Goal: Task Accomplishment & Management: Use online tool/utility

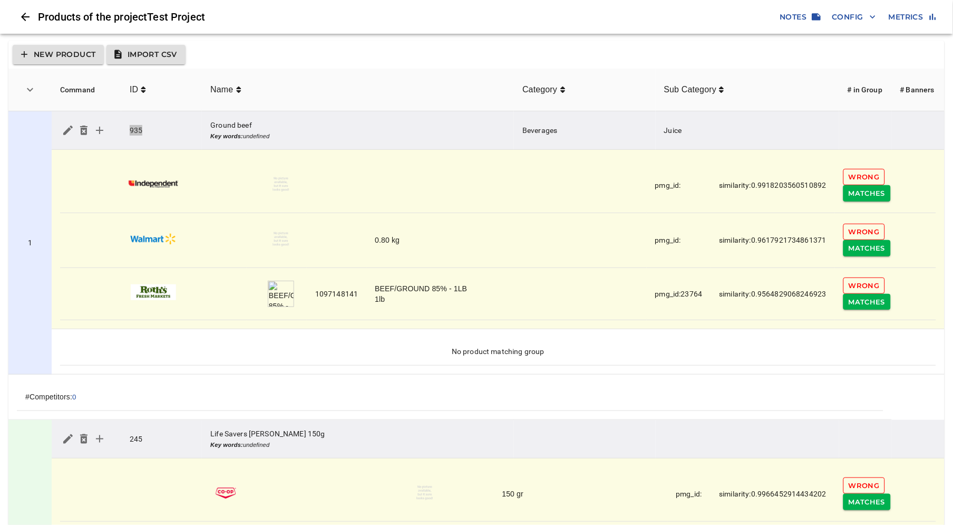
scroll to position [29, 0]
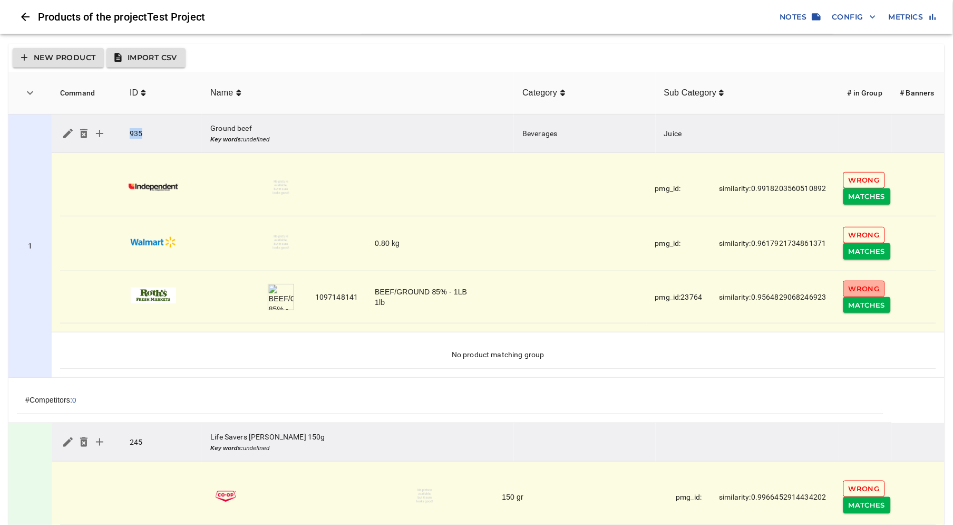
click at [861, 290] on span "Wrong" at bounding box center [864, 289] width 31 height 12
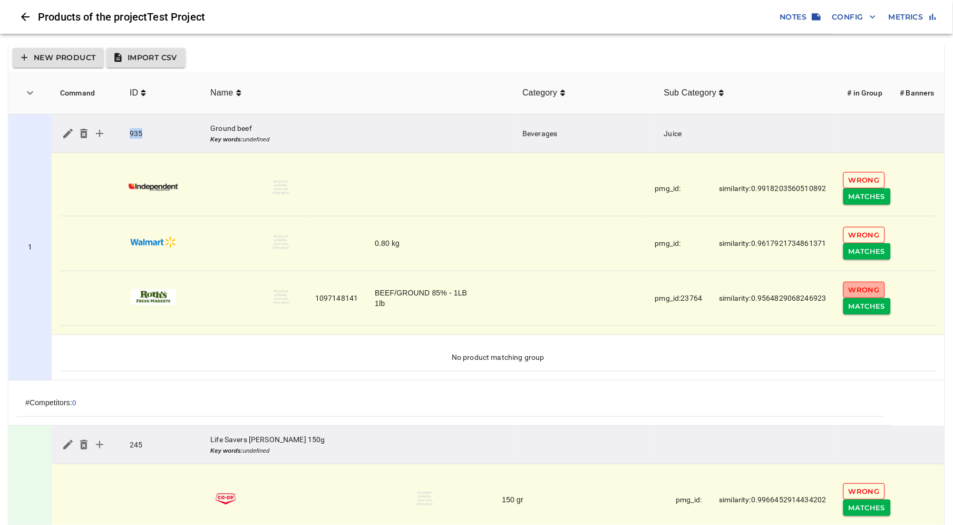
click at [874, 288] on span "Wrong" at bounding box center [864, 290] width 31 height 12
click at [858, 287] on span "Wrong" at bounding box center [864, 290] width 31 height 12
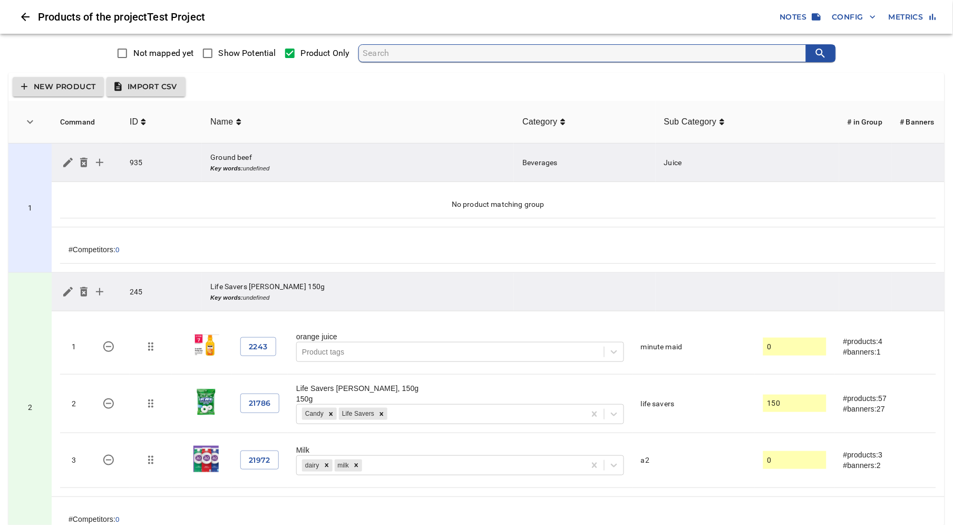
click at [240, 54] on span "Show Potential" at bounding box center [247, 53] width 57 height 13
click at [219, 54] on input "Show Potential" at bounding box center [208, 53] width 22 height 22
checkbox input "true"
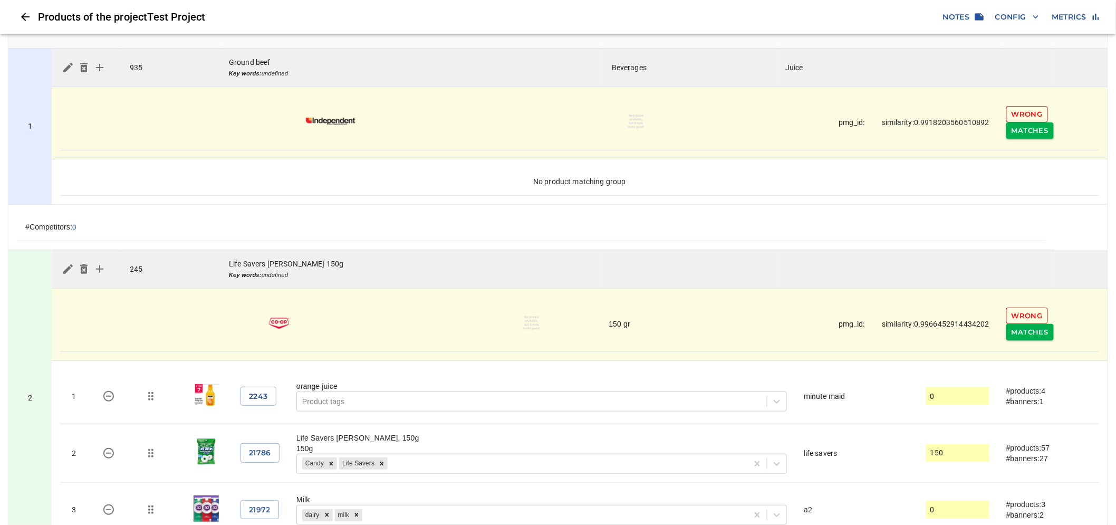
scroll to position [125, 0]
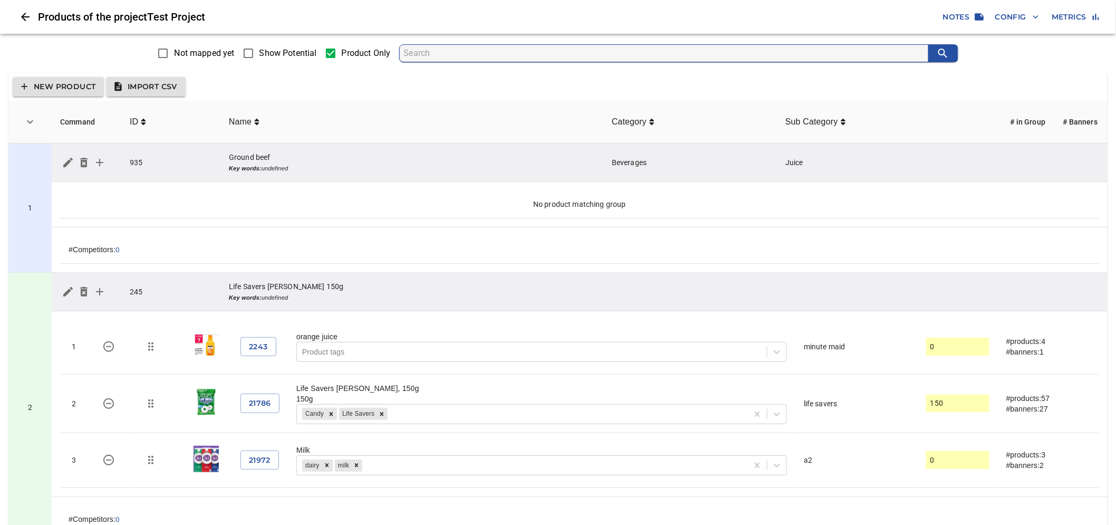
click at [281, 54] on span "Show Potential" at bounding box center [287, 53] width 57 height 13
click at [259, 54] on input "Show Potential" at bounding box center [248, 53] width 22 height 22
checkbox input "true"
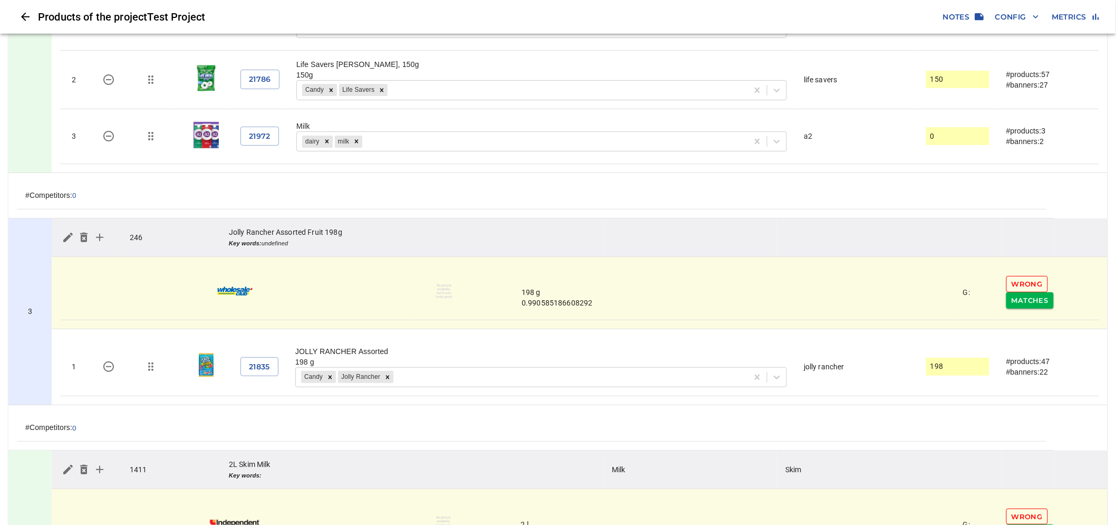
scroll to position [410, 0]
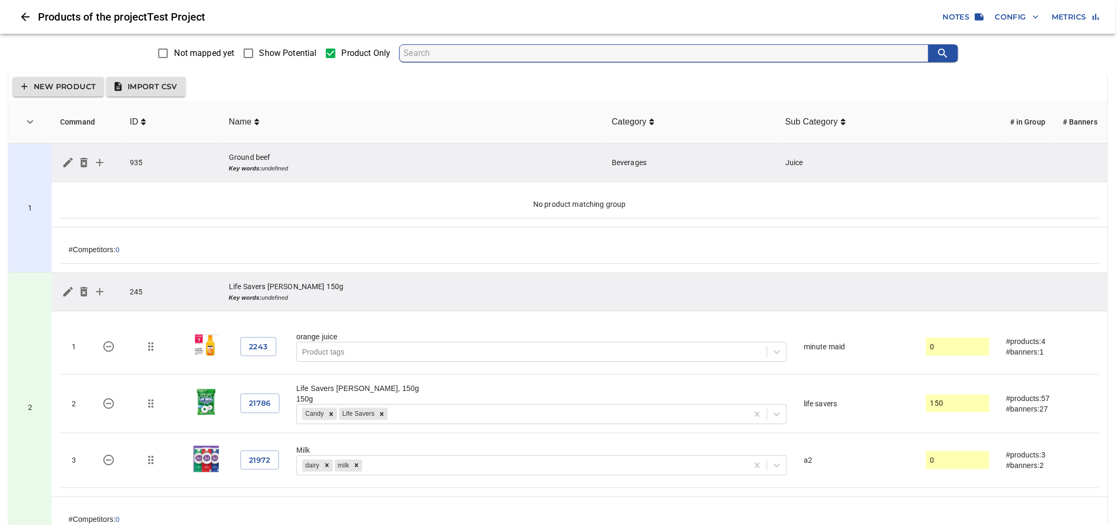
click at [252, 59] on input "Show Potential" at bounding box center [248, 53] width 22 height 22
checkbox input "true"
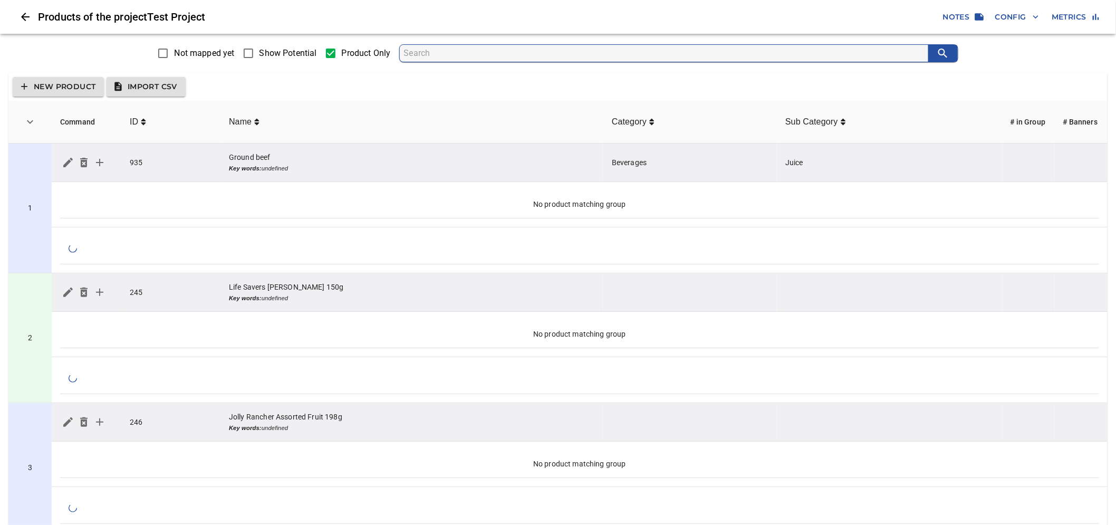
click at [265, 53] on span "Show Potential" at bounding box center [287, 53] width 57 height 13
click at [259, 53] on input "Show Potential" at bounding box center [248, 53] width 22 height 22
checkbox input "true"
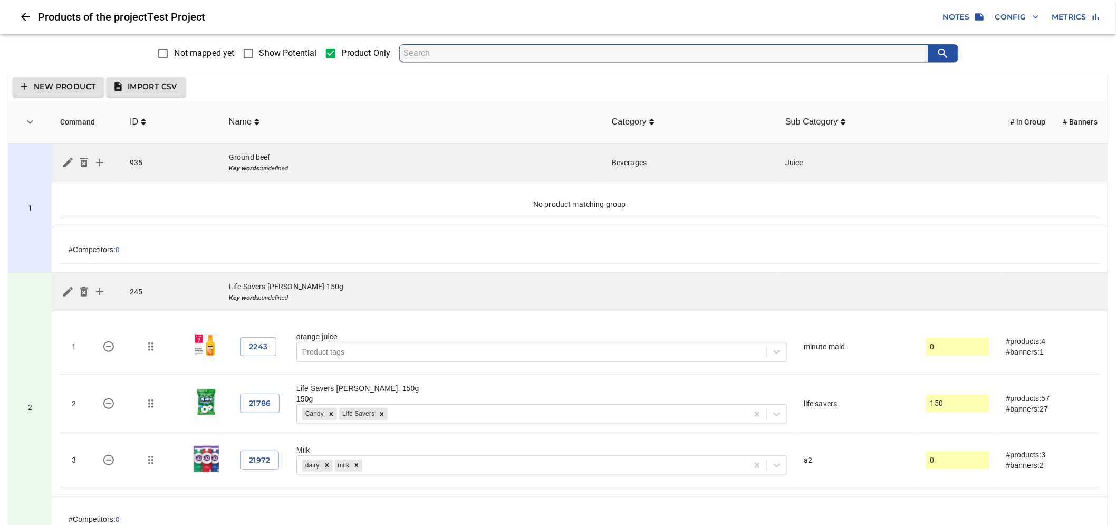
click at [256, 52] on input "Show Potential" at bounding box center [248, 53] width 22 height 22
checkbox input "true"
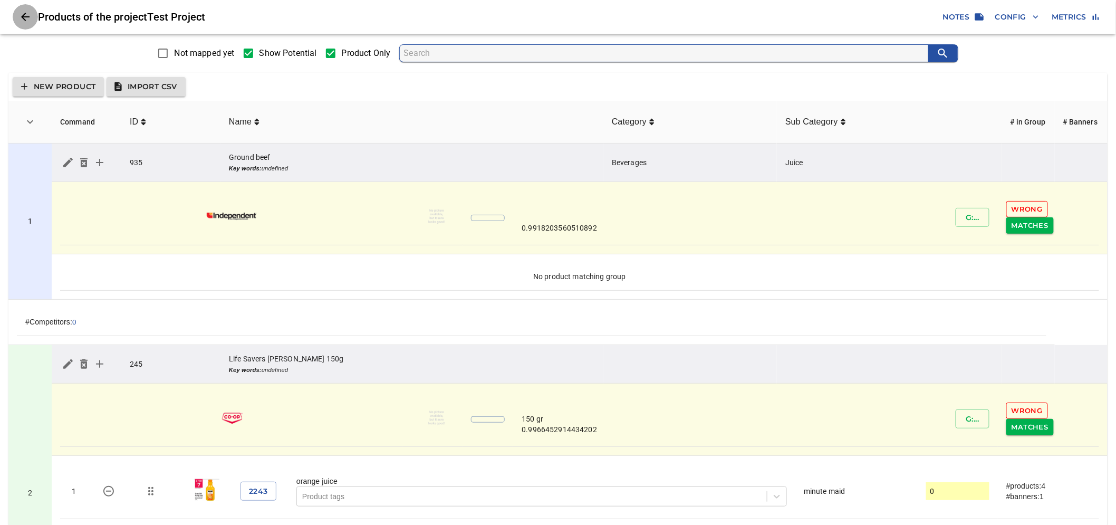
click at [19, 16] on icon "Close" at bounding box center [25, 17] width 13 height 13
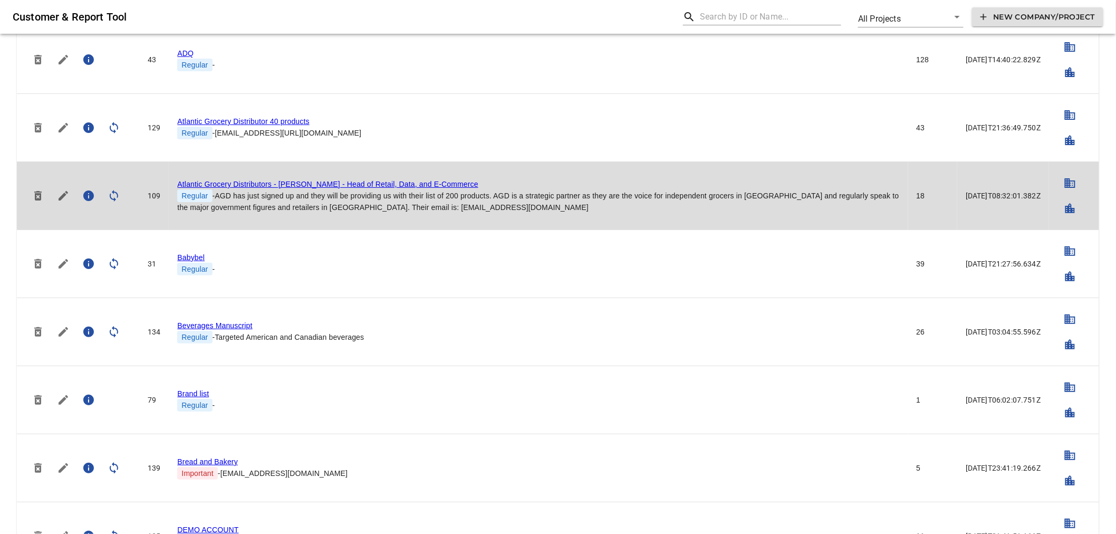
scroll to position [59, 0]
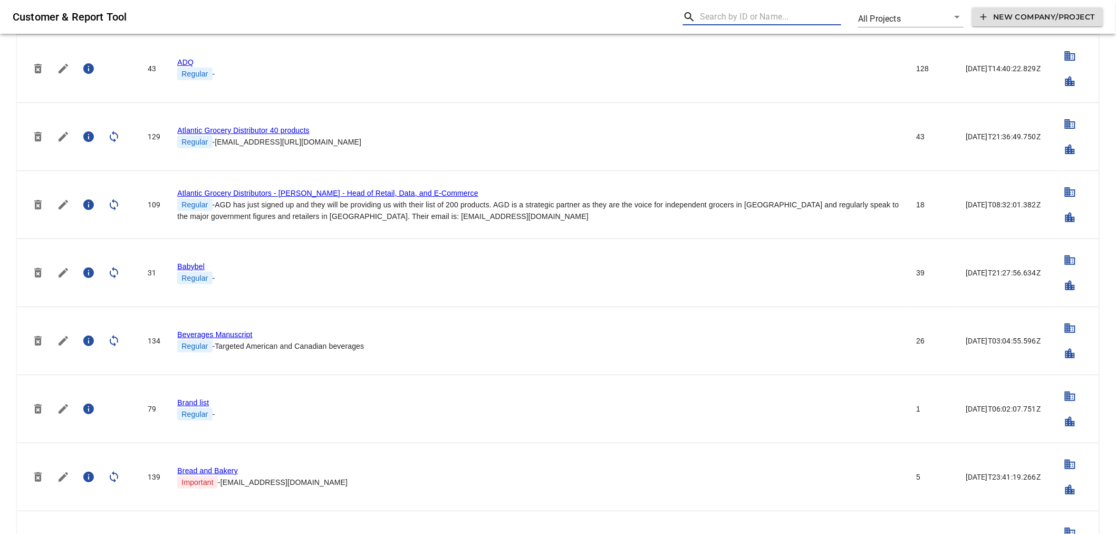
click at [729, 18] on input "text" at bounding box center [770, 16] width 141 height 17
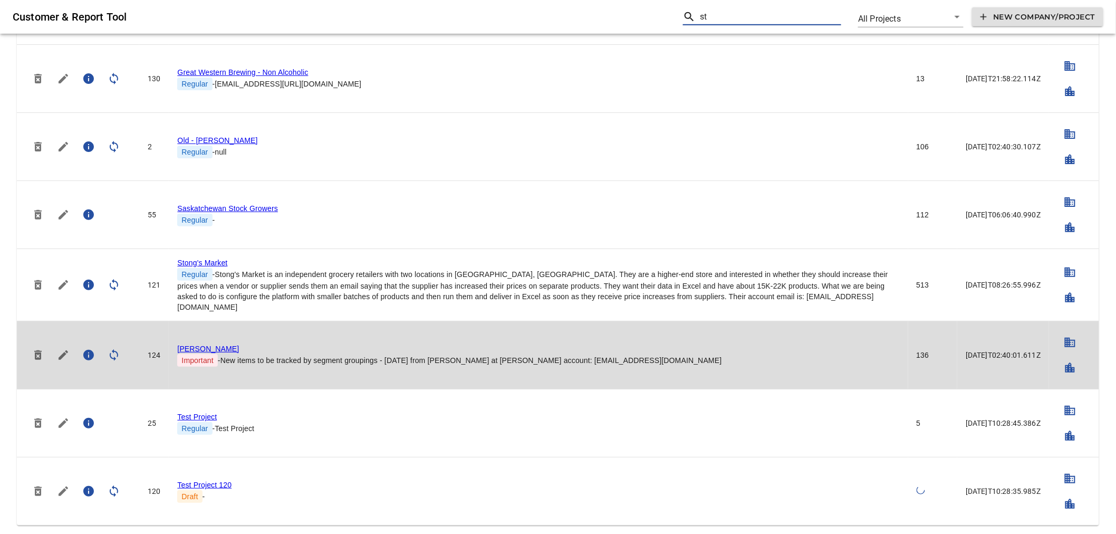
scroll to position [325, 0]
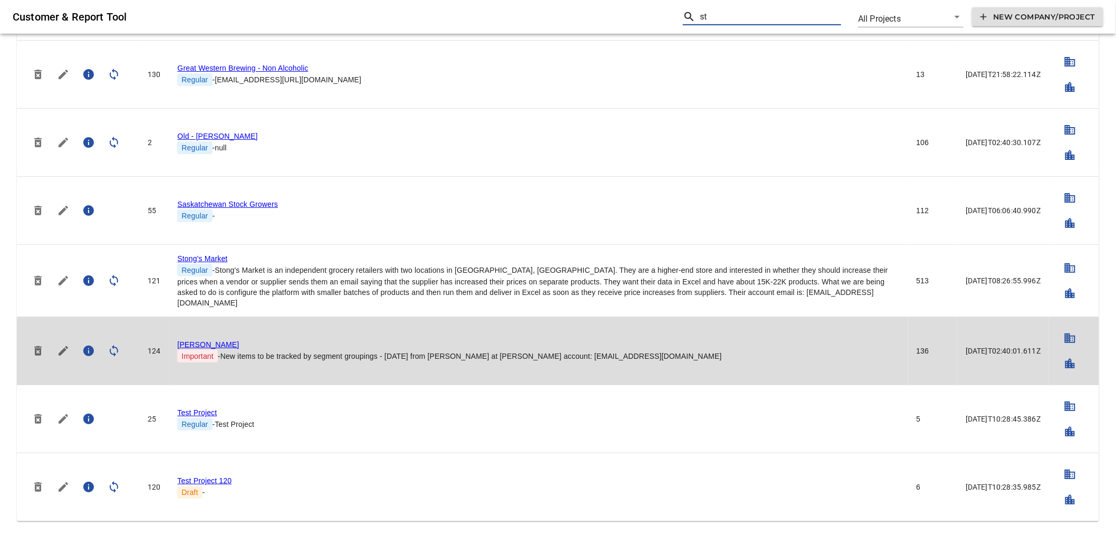
type input "st"
click at [195, 340] on link "Storck" at bounding box center [208, 344] width 62 height 8
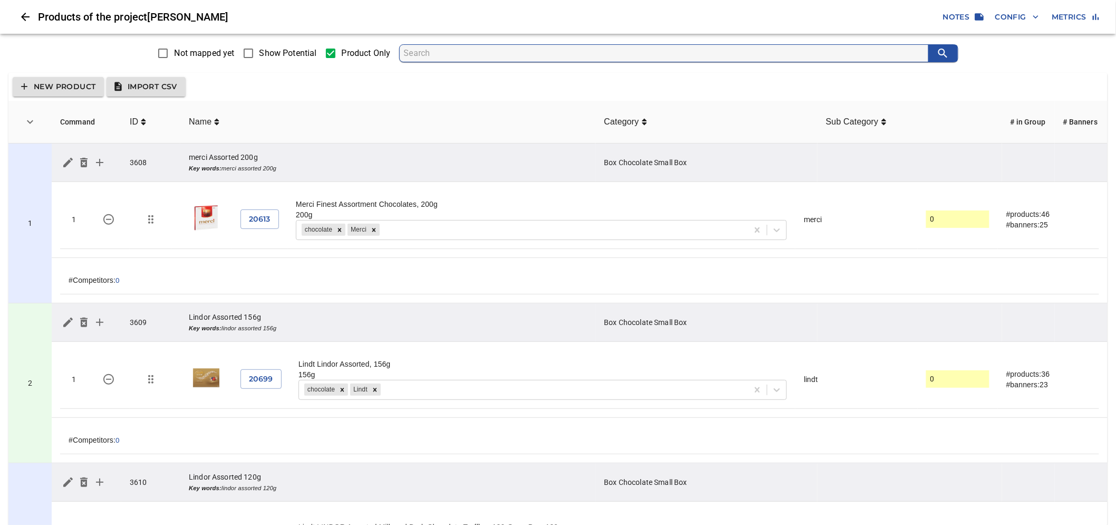
click at [196, 53] on span "Not mapped yet" at bounding box center [204, 53] width 60 height 13
click at [174, 53] on input "Not mapped yet" at bounding box center [163, 53] width 22 height 22
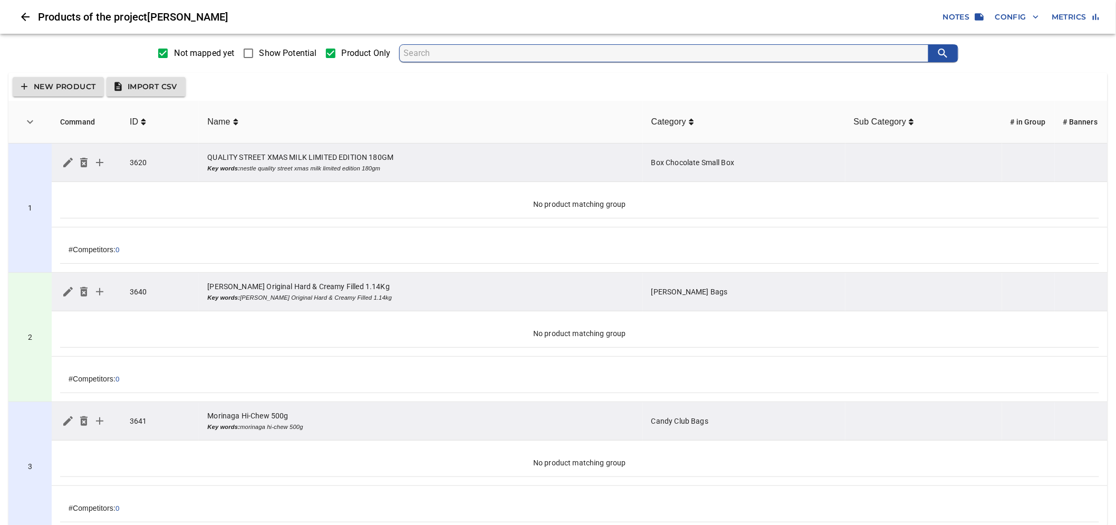
click at [252, 54] on input "Show Potential" at bounding box center [248, 53] width 22 height 22
checkbox input "true"
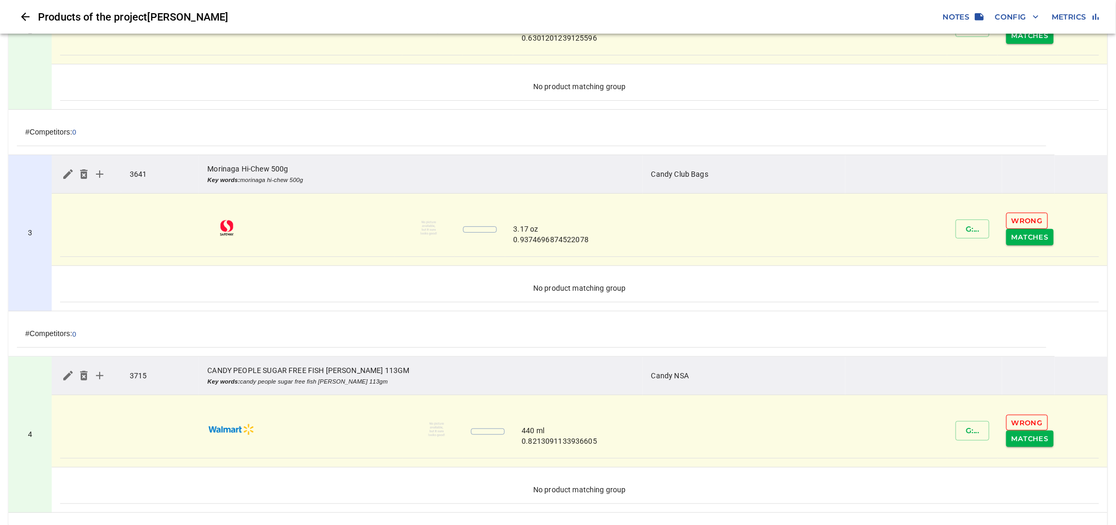
scroll to position [410, 0]
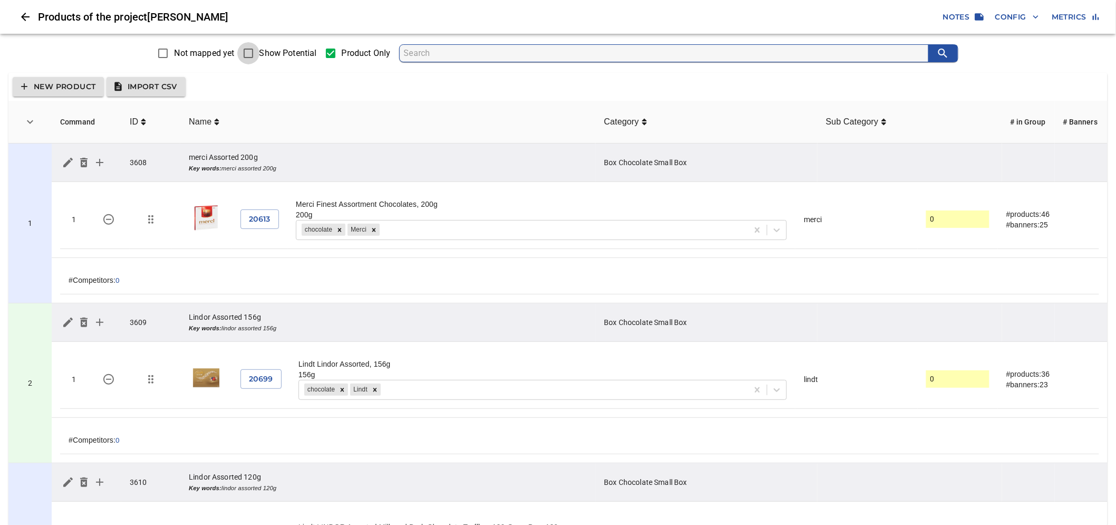
click at [253, 50] on input "Show Potential" at bounding box center [248, 53] width 22 height 22
checkbox input "true"
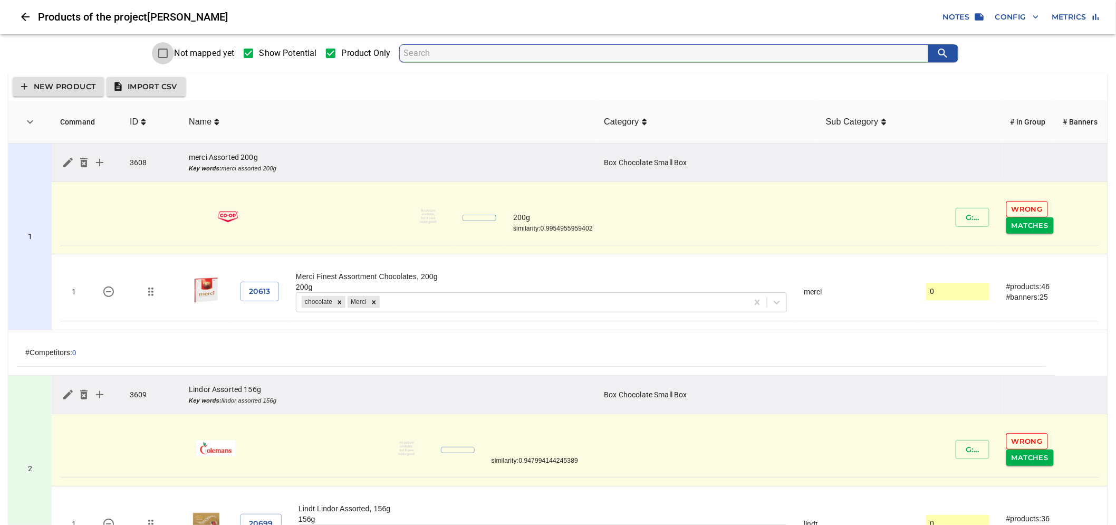
click at [170, 51] on input "Not mapped yet" at bounding box center [163, 53] width 22 height 22
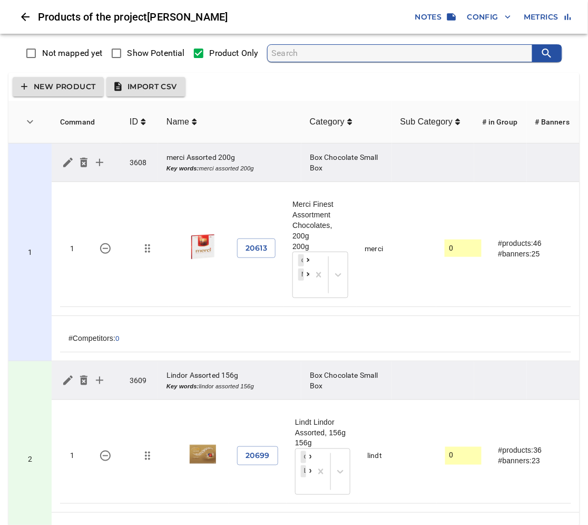
click at [160, 55] on span "Show Potential" at bounding box center [156, 53] width 57 height 13
click at [128, 55] on input "Show Potential" at bounding box center [116, 53] width 22 height 22
checkbox input "true"
click at [159, 54] on span "Show Potential" at bounding box center [156, 53] width 57 height 13
click at [128, 54] on input "Show Potential" at bounding box center [116, 53] width 22 height 22
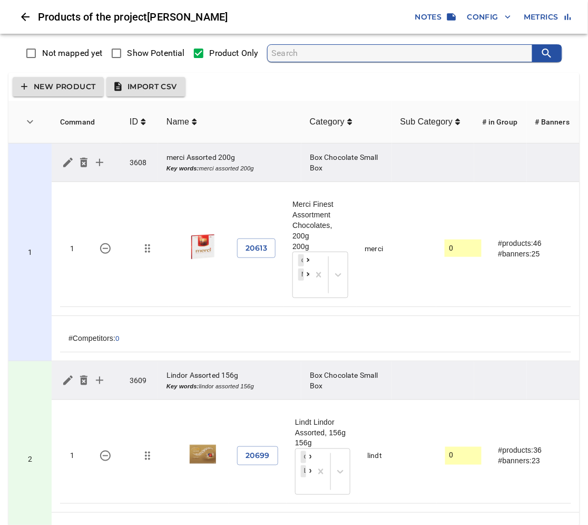
checkbox input "true"
click at [153, 55] on span "Show Potential" at bounding box center [156, 53] width 57 height 13
click at [128, 55] on input "Show Potential" at bounding box center [116, 53] width 22 height 22
checkbox input "true"
click at [144, 56] on span "Show Potential" at bounding box center [156, 53] width 57 height 13
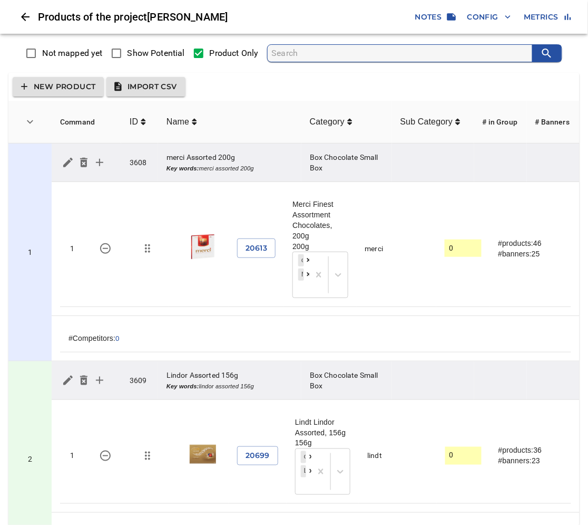
click at [128, 56] on input "Show Potential" at bounding box center [116, 53] width 22 height 22
checkbox input "true"
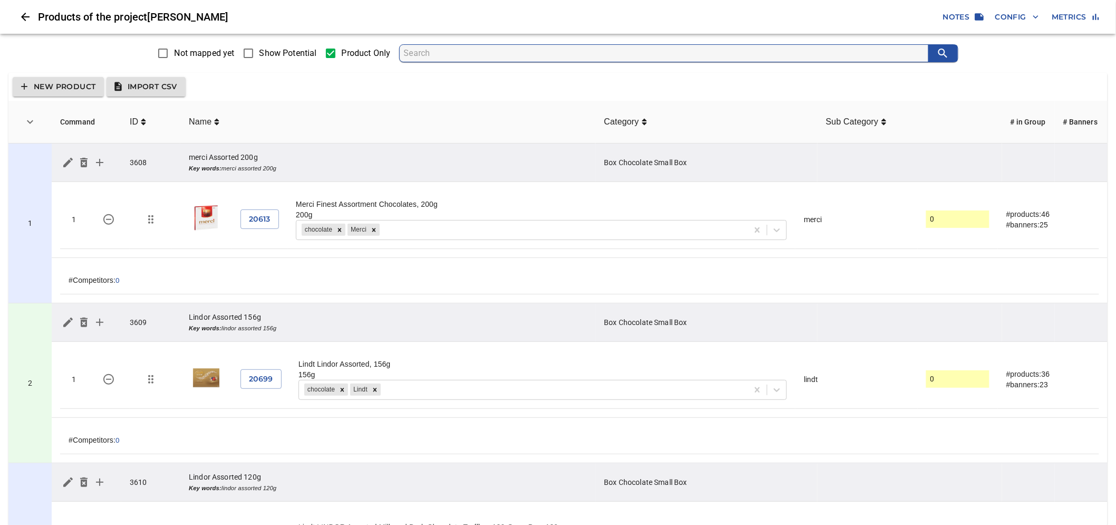
click at [271, 50] on span "Show Potential" at bounding box center [287, 53] width 57 height 13
click at [259, 50] on input "Show Potential" at bounding box center [248, 53] width 22 height 22
checkbox input "true"
click at [265, 58] on span "Show Potential" at bounding box center [287, 53] width 57 height 13
click at [259, 58] on input "Show Potential" at bounding box center [248, 53] width 22 height 22
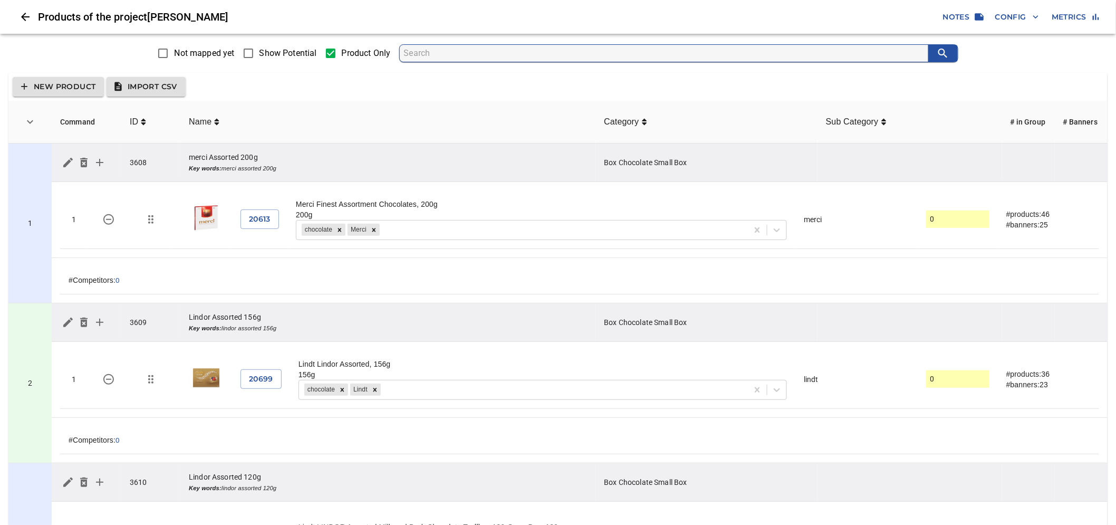
checkbox input "true"
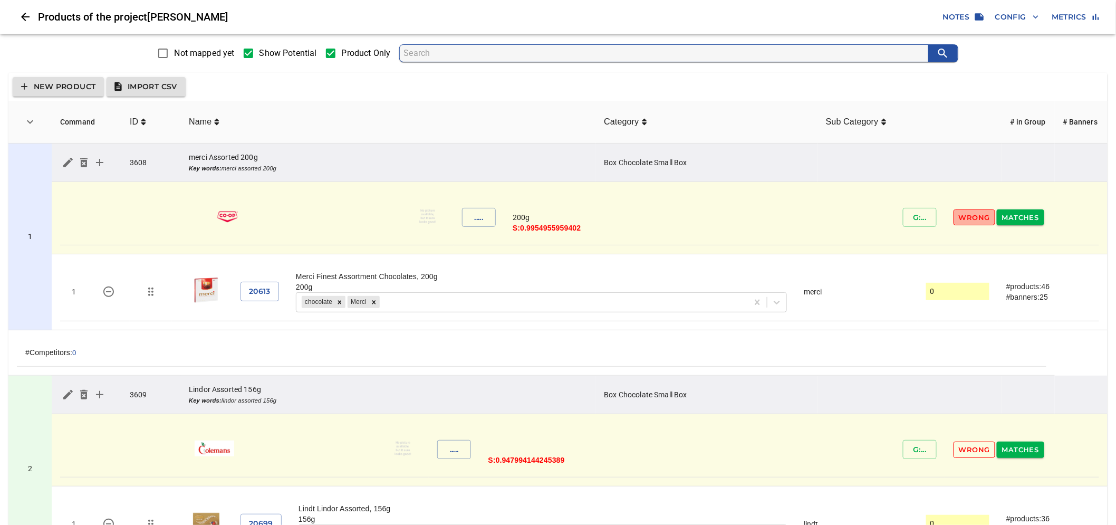
click at [972, 218] on span "Wrong" at bounding box center [974, 217] width 31 height 12
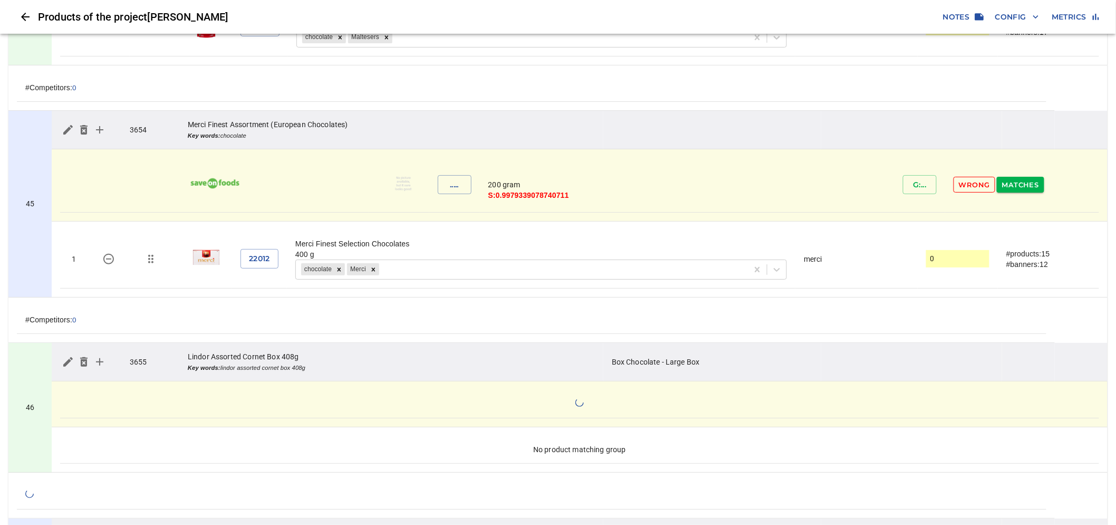
scroll to position [10255, 0]
